Goal: Find specific page/section: Find specific page/section

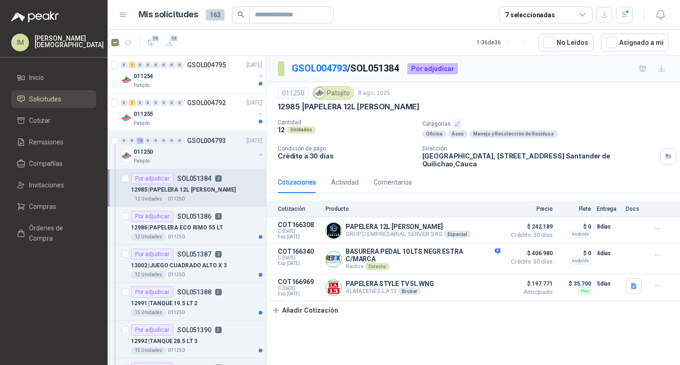
scroll to position [3, 0]
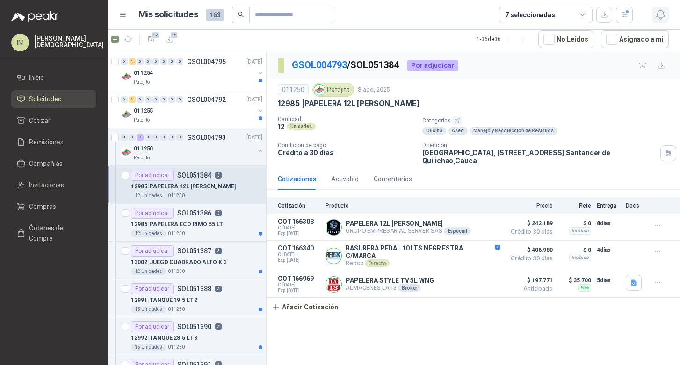
click at [662, 14] on icon "button" at bounding box center [661, 15] width 12 height 12
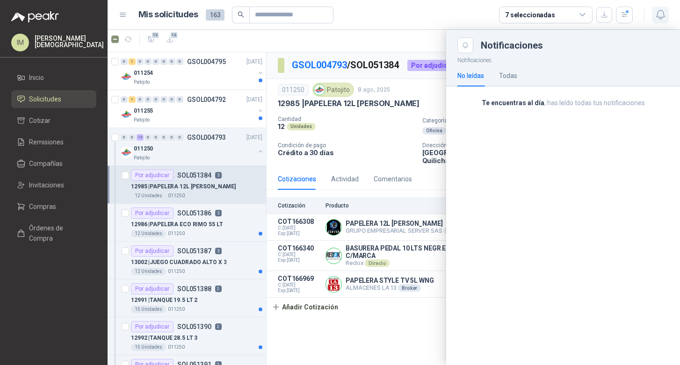
click at [662, 14] on icon "button" at bounding box center [661, 15] width 12 height 12
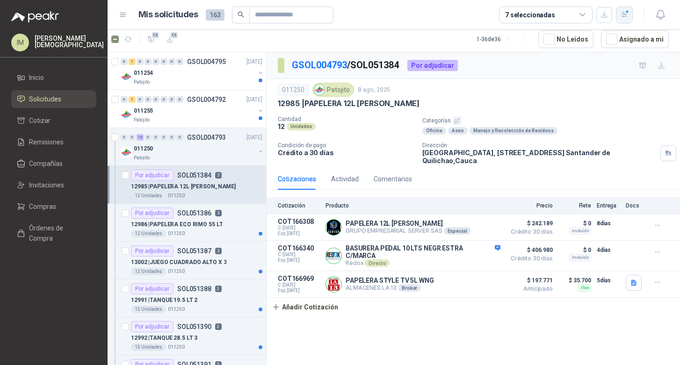
click at [624, 21] on button "button" at bounding box center [624, 15] width 17 height 17
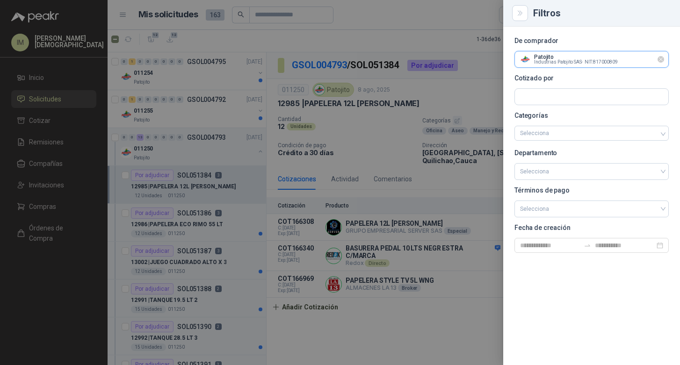
click at [587, 58] on input "text" at bounding box center [591, 59] width 153 height 16
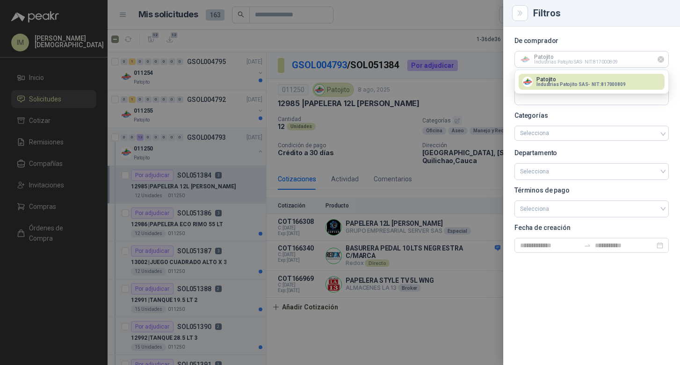
click at [663, 62] on icon "Limpiar" at bounding box center [661, 60] width 8 height 8
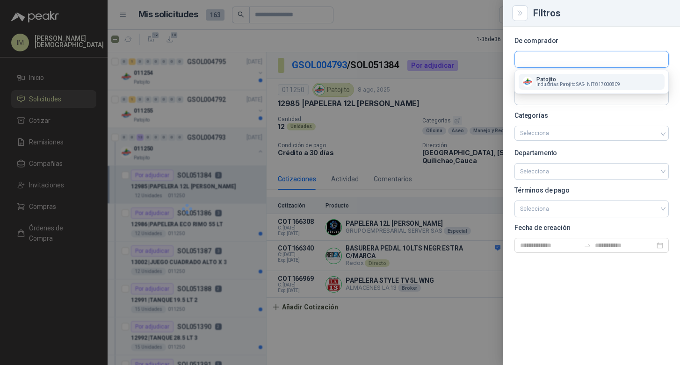
click at [630, 58] on input "text" at bounding box center [591, 59] width 153 height 16
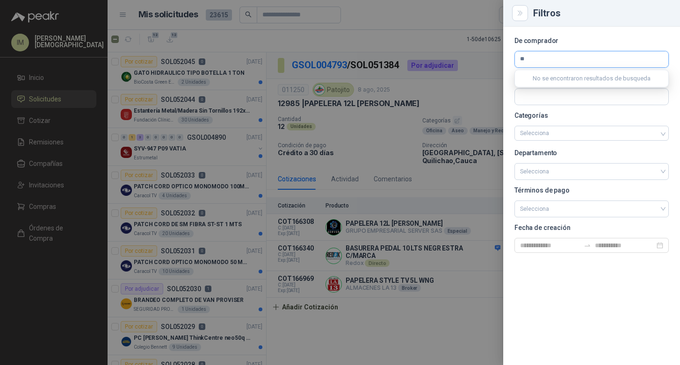
type input "*"
type input "***"
click at [600, 83] on span "NIT : 830078966" at bounding box center [588, 84] width 33 height 5
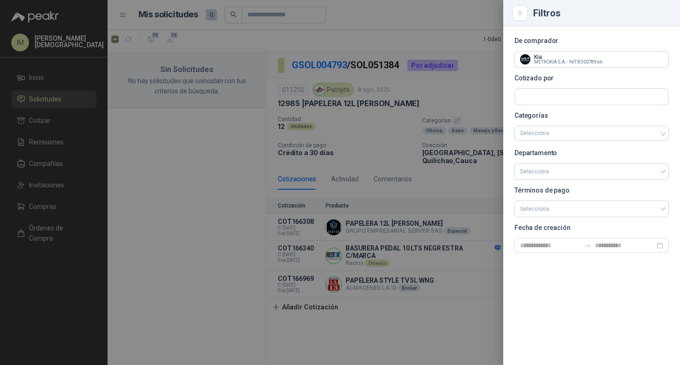
click at [190, 147] on div at bounding box center [340, 182] width 680 height 365
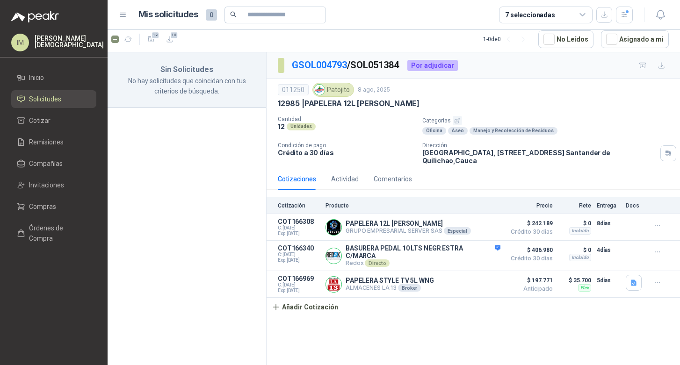
click at [72, 99] on li "Solicitudes" at bounding box center [54, 99] width 74 height 10
